Goal: Task Accomplishment & Management: Use online tool/utility

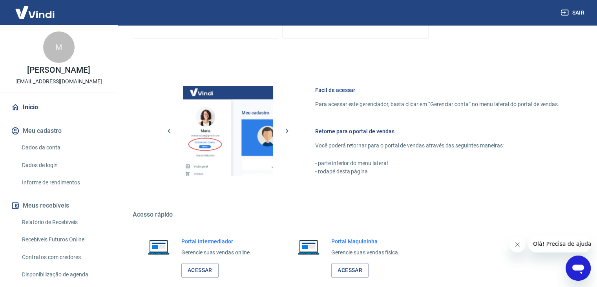
scroll to position [333, 0]
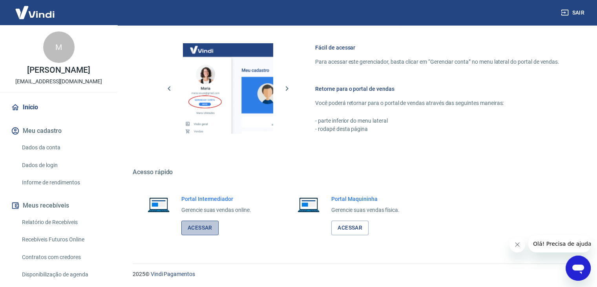
click at [200, 223] on link "Acessar" at bounding box center [199, 227] width 37 height 15
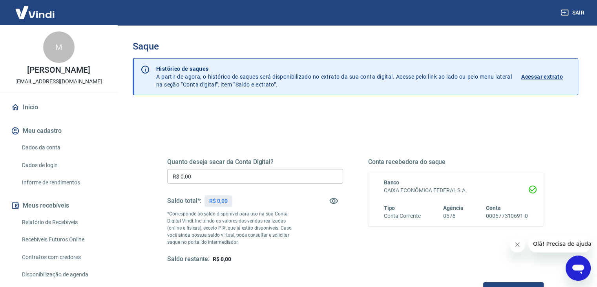
click at [516, 243] on icon "Close message from company" at bounding box center [518, 244] width 6 height 6
